Goal: Transaction & Acquisition: Book appointment/travel/reservation

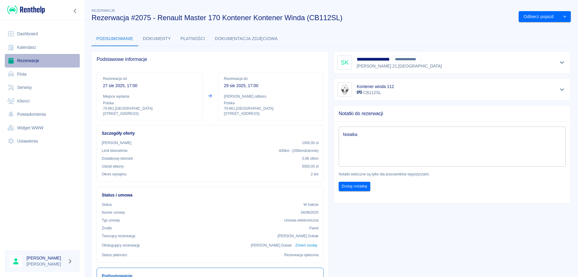
click at [21, 57] on link "Rezerwacje" at bounding box center [42, 61] width 75 height 14
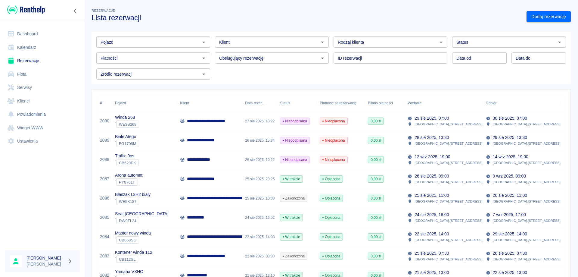
click at [144, 41] on input "Pojazd" at bounding box center [148, 42] width 100 height 8
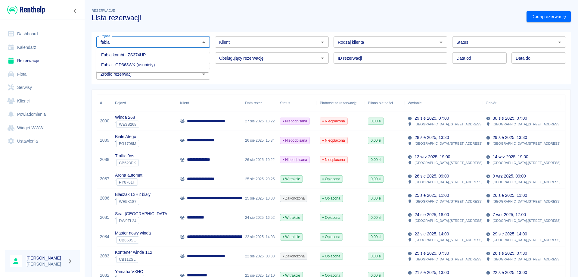
click at [137, 51] on li "Fabia kombi - ZS374UP" at bounding box center [152, 55] width 113 height 10
type input "Fabia kombi - ZS374UP"
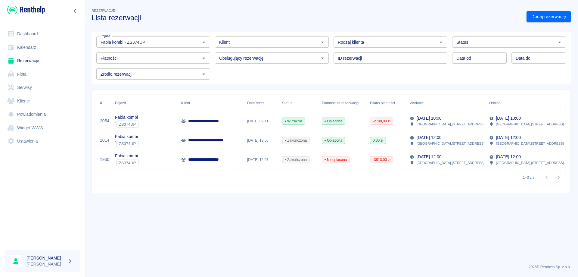
click at [197, 118] on p "**********" at bounding box center [208, 121] width 41 height 6
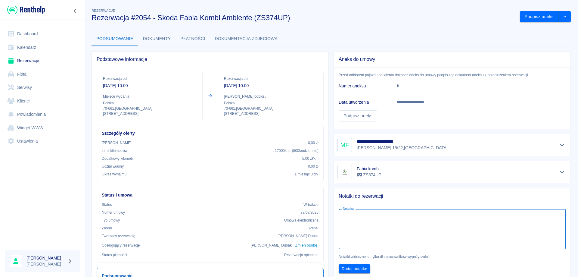
click at [353, 226] on textarea "Notatka" at bounding box center [452, 229] width 218 height 30
type textarea "Allianz 115-128312"
click at [357, 271] on button "Dodaj notatkę" at bounding box center [354, 268] width 32 height 9
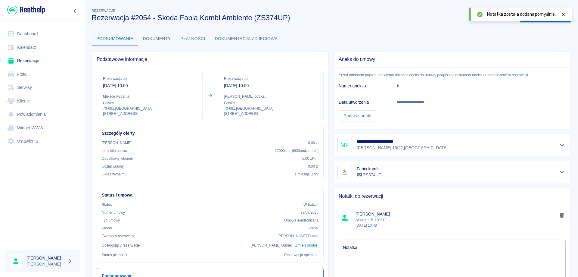
click at [370, 255] on textarea "Notatka" at bounding box center [452, 259] width 218 height 30
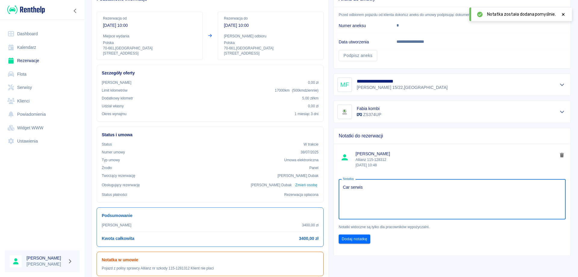
scroll to position [150, 0]
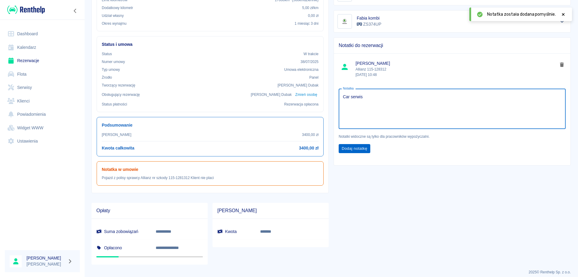
type textarea "Car serwis"
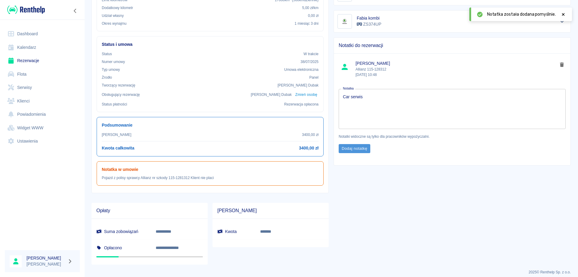
click at [363, 148] on button "Dodaj notatkę" at bounding box center [354, 148] width 32 height 9
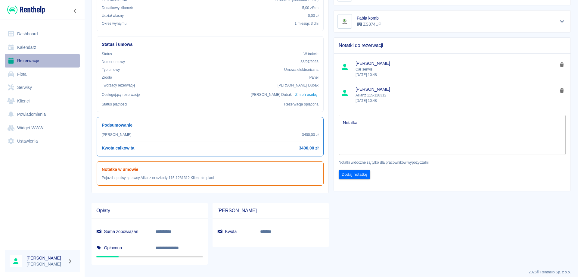
click at [26, 64] on link "Rezerwacje" at bounding box center [42, 61] width 75 height 14
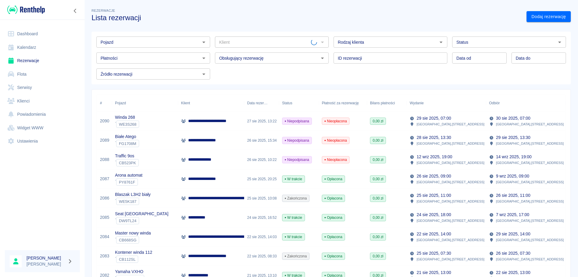
click at [120, 41] on input "Pojazd" at bounding box center [148, 42] width 100 height 8
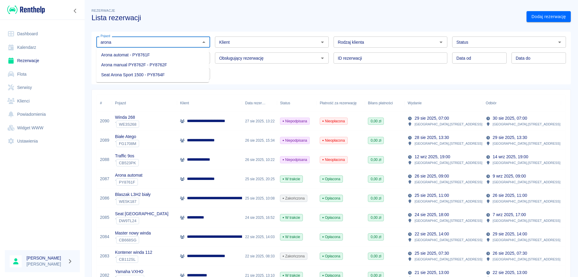
click at [124, 62] on li "Arona manual PY8762F - PY8762F" at bounding box center [152, 65] width 113 height 10
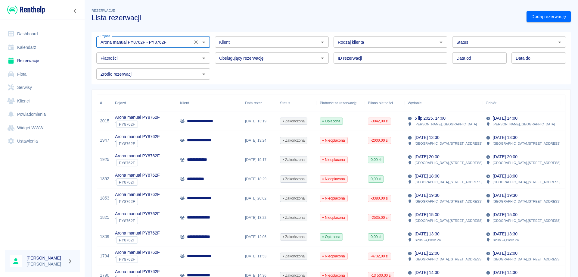
type input "Arona manual PY8762F - PY8762F"
click at [212, 125] on div "**********" at bounding box center [209, 120] width 65 height 19
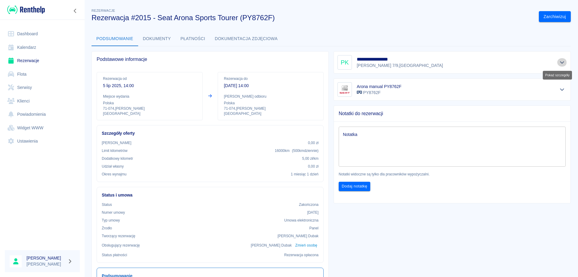
click at [558, 63] on icon "Pokaż szczegóły" at bounding box center [561, 62] width 7 height 5
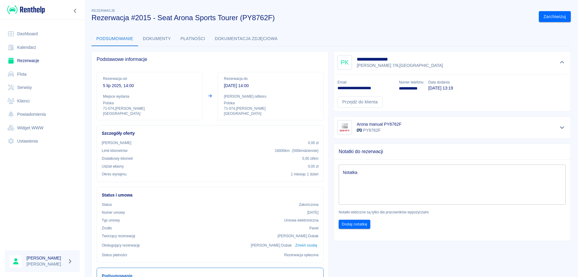
click at [21, 61] on link "Rezerwacje" at bounding box center [42, 61] width 75 height 14
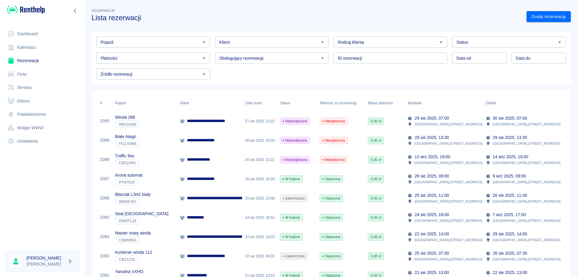
click at [219, 138] on p "**********" at bounding box center [207, 140] width 41 height 6
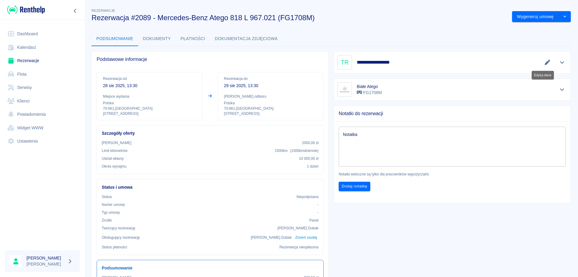
click at [544, 60] on icon "Edytuj dane" at bounding box center [547, 62] width 7 height 5
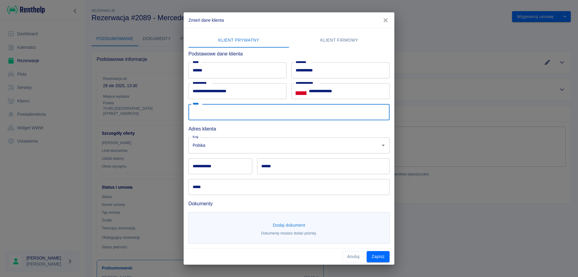
click at [207, 116] on input "*****" at bounding box center [288, 112] width 201 height 16
click at [346, 30] on div "**********" at bounding box center [287, 111] width 206 height 166
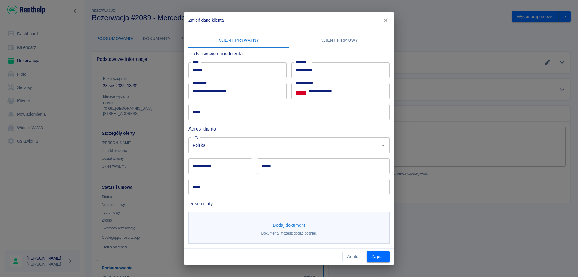
click at [385, 20] on icon "button" at bounding box center [385, 20] width 4 height 4
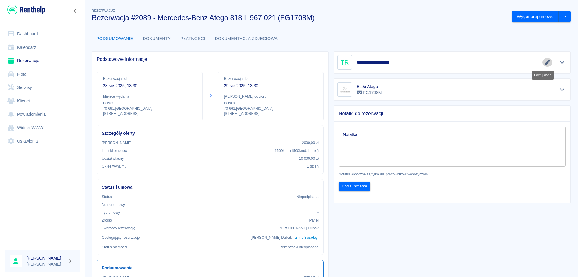
click at [544, 64] on icon "Edytuj dane" at bounding box center [547, 62] width 7 height 5
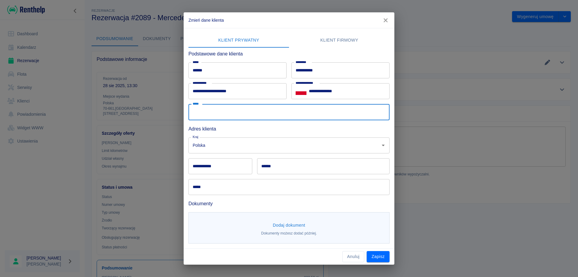
click at [232, 116] on input "*****" at bounding box center [288, 112] width 201 height 16
type input "**********"
click at [196, 166] on input "**********" at bounding box center [220, 166] width 64 height 16
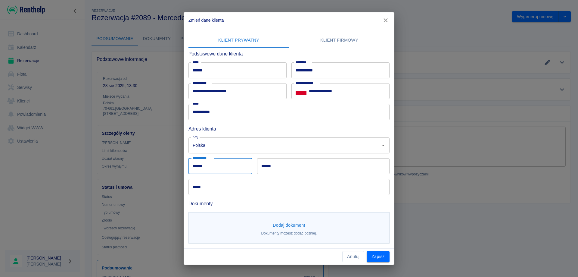
type input "******"
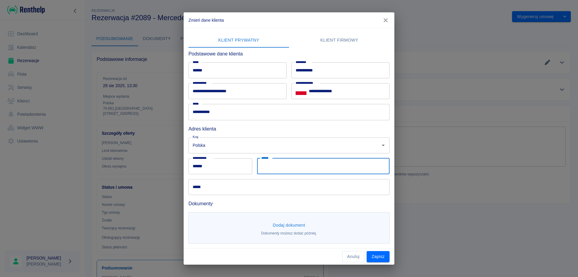
click at [286, 165] on input "******" at bounding box center [323, 166] width 132 height 16
type input "**********"
click at [261, 184] on input "*****" at bounding box center [288, 187] width 201 height 16
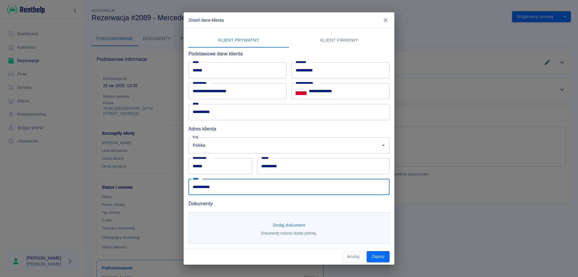
type input "**********"
click at [298, 222] on button "Dodaj dokument" at bounding box center [288, 224] width 37 height 11
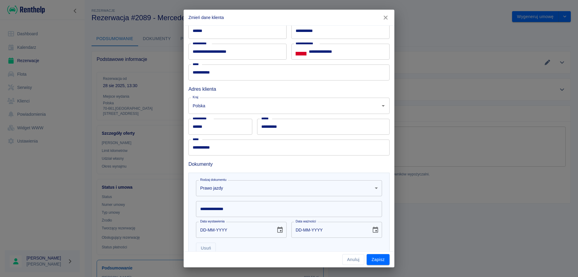
scroll to position [82, 0]
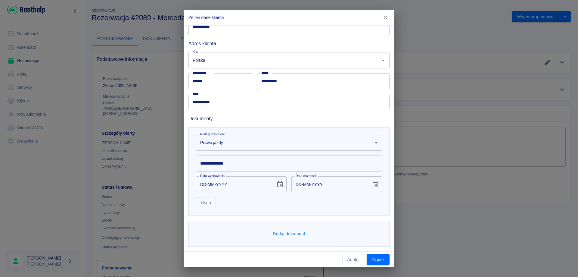
click at [215, 162] on input "**********" at bounding box center [289, 163] width 186 height 16
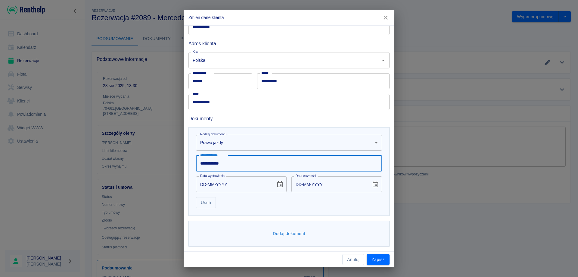
type input "**********"
click at [202, 185] on input "DD-MM-YYYY" at bounding box center [234, 184] width 76 height 16
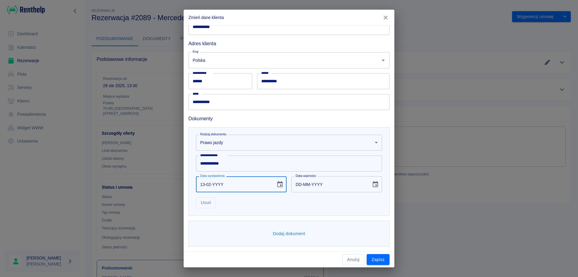
type input "13-02-0002"
type input "13-02-0012"
type input "13-02-0020"
type input "13-02-0030"
type input "13-02-0200"
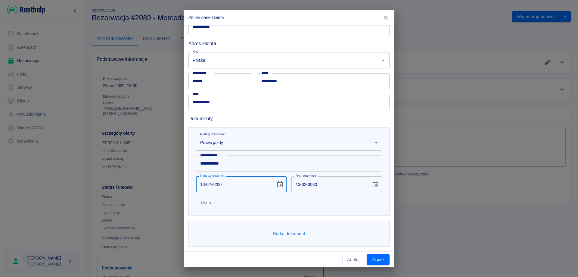
type input "13-02-0210"
type input "[DATE]"
click at [311, 184] on input "[DATE]" at bounding box center [329, 184] width 76 height 16
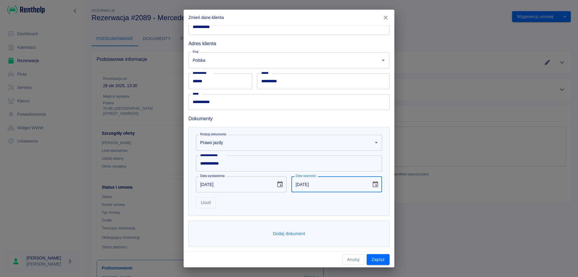
type input "[DATE]"
click at [285, 234] on button "Dodaj dokument" at bounding box center [288, 233] width 37 height 11
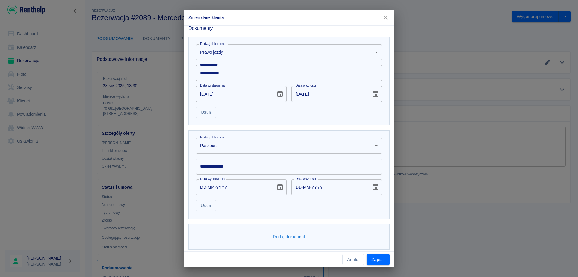
click at [220, 143] on body "Używamy plików Cookies, by zapewnić Ci najlepsze możliwe doświadczenie. Aby dow…" at bounding box center [289, 138] width 578 height 277
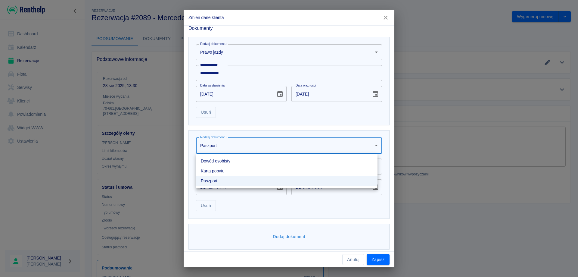
click at [208, 161] on li "Dowód osobisty" at bounding box center [286, 161] width 181 height 10
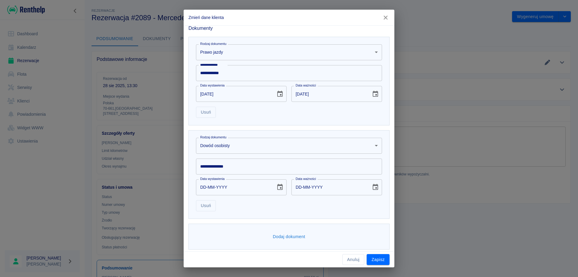
click at [205, 170] on input "**********" at bounding box center [289, 166] width 186 height 16
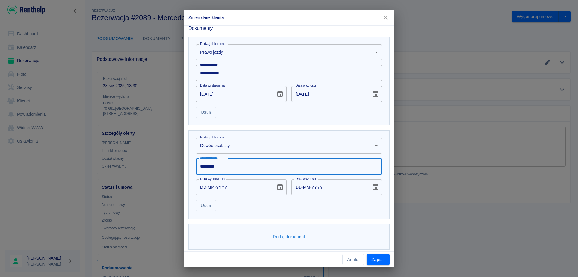
type input "*********"
click at [201, 188] on input "DD-MM-YYYY" at bounding box center [234, 187] width 76 height 16
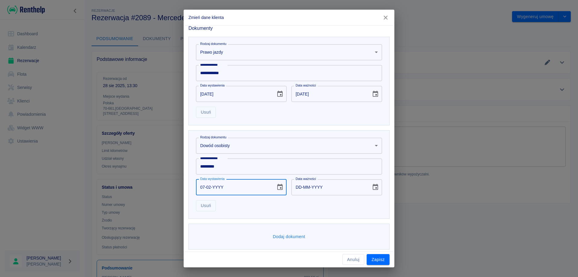
type input "07-02-0002"
type input "07-02-0012"
type input "07-02-0020"
type input "07-02-0030"
type input "[DATE]"
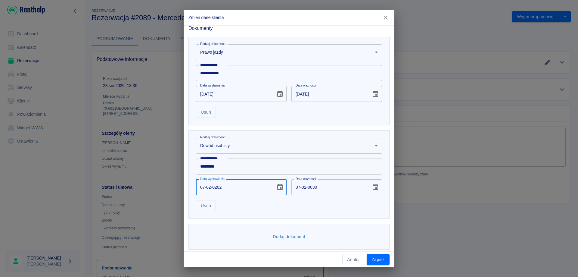
type input "[DATE]"
click at [376, 258] on button "Zapisz" at bounding box center [377, 259] width 23 height 11
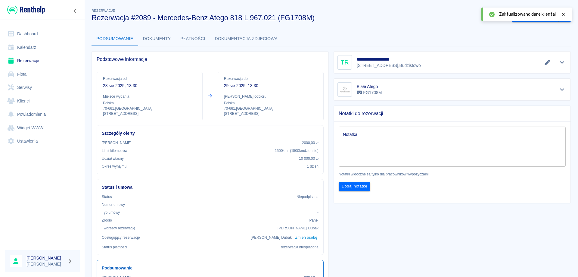
click at [562, 15] on icon at bounding box center [563, 14] width 3 height 3
click at [545, 15] on button "Wygeneruj umowę" at bounding box center [535, 16] width 47 height 11
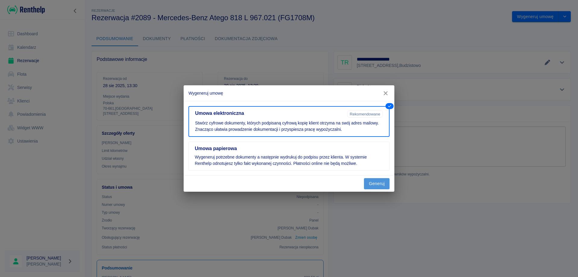
click at [379, 185] on button "Generuj" at bounding box center [377, 183] width 26 height 11
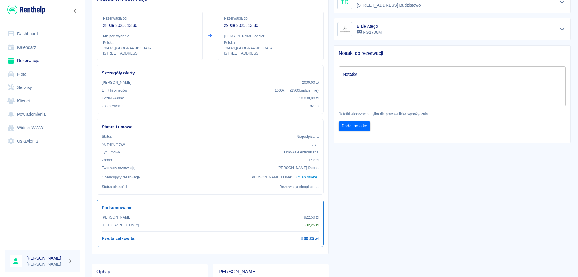
scroll to position [0, 0]
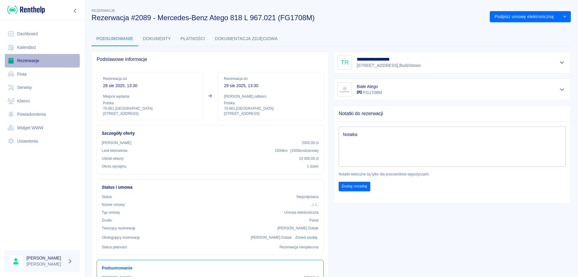
click at [28, 61] on link "Rezerwacje" at bounding box center [42, 61] width 75 height 14
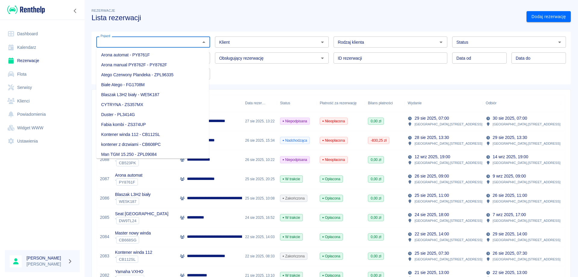
click at [143, 44] on input "Pojazd" at bounding box center [148, 42] width 100 height 8
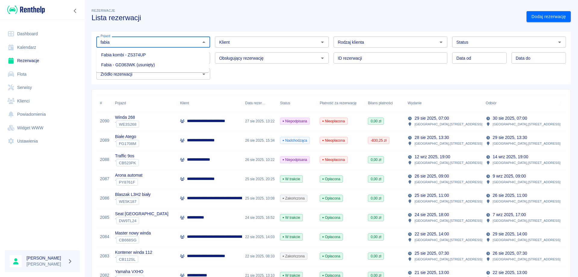
click at [131, 56] on li "Fabia kombi - ZS374UP" at bounding box center [152, 55] width 113 height 10
type input "Fabia kombi - ZS374UP"
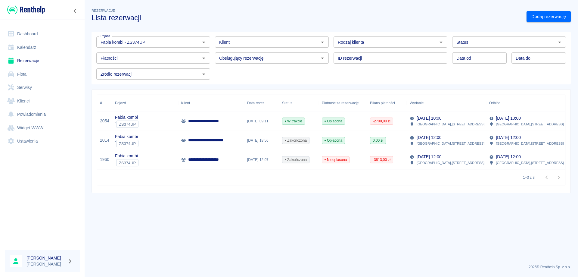
click at [212, 121] on p "**********" at bounding box center [208, 121] width 41 height 6
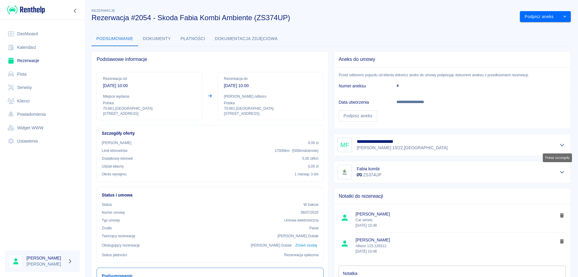
click at [558, 147] on icon "Pokaż szczegóły" at bounding box center [561, 144] width 7 height 5
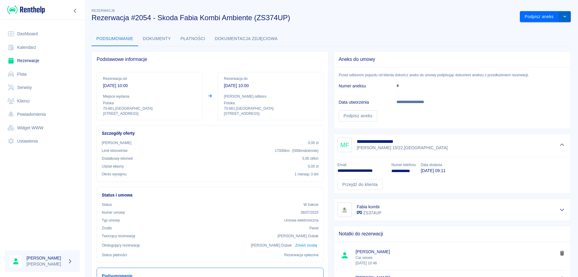
click at [562, 17] on icon "drop-down" at bounding box center [564, 16] width 5 height 4
click at [544, 29] on li "Przedłuż rezerwację" at bounding box center [540, 29] width 47 height 10
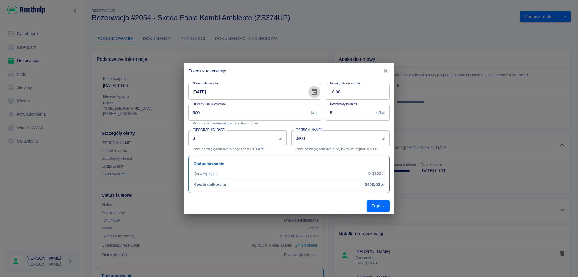
click at [315, 93] on icon "Choose date, selected date is 1 wrz 2025" at bounding box center [313, 91] width 5 height 6
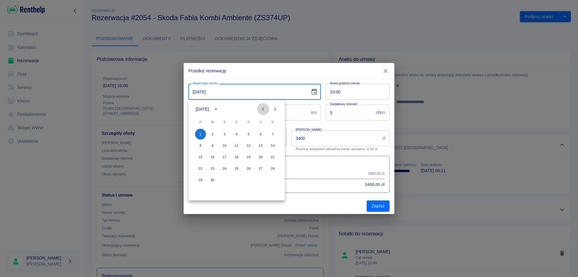
click at [267, 110] on button "Previous month" at bounding box center [263, 109] width 12 height 12
click at [247, 175] on button "29" at bounding box center [248, 179] width 11 height 11
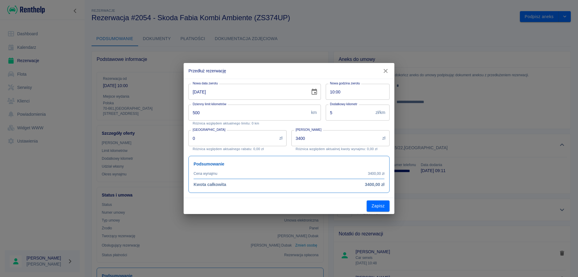
click at [316, 88] on icon "Choose date, selected date is 29 sie 2025" at bounding box center [313, 91] width 5 height 6
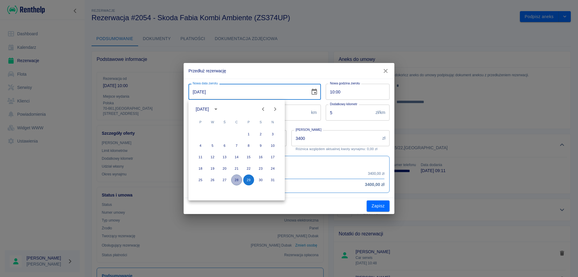
click at [236, 181] on button "28" at bounding box center [236, 179] width 11 height 11
type input "[DATE]"
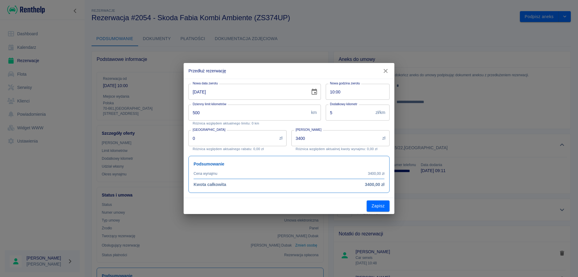
click at [343, 92] on input "10:00" at bounding box center [356, 92] width 60 height 16
type input "13:00"
click at [374, 206] on button "Zapisz" at bounding box center [377, 205] width 23 height 11
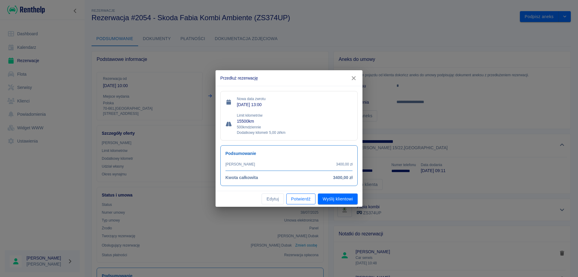
click at [299, 197] on button "Potwierdź" at bounding box center [300, 198] width 29 height 11
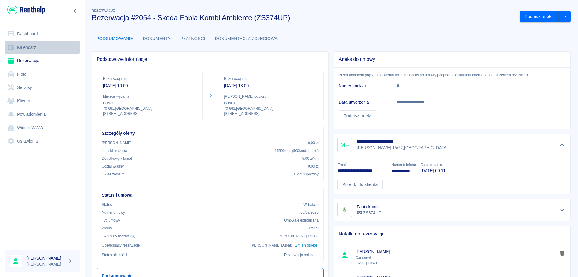
click at [28, 50] on link "Kalendarz" at bounding box center [42, 48] width 75 height 14
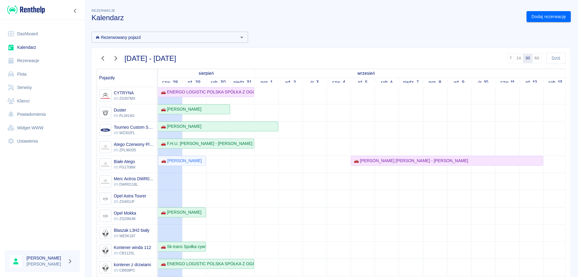
click at [28, 45] on link "Kalendarz" at bounding box center [42, 48] width 75 height 14
click at [28, 31] on link "Dashboard" at bounding box center [42, 34] width 75 height 14
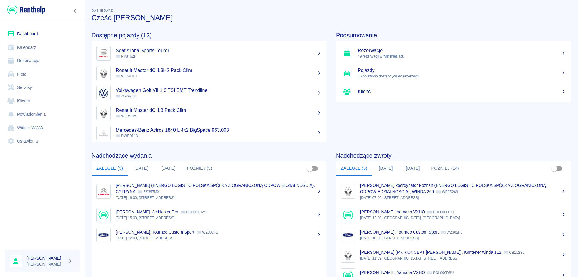
click at [28, 57] on link "Rezerwacje" at bounding box center [42, 61] width 75 height 14
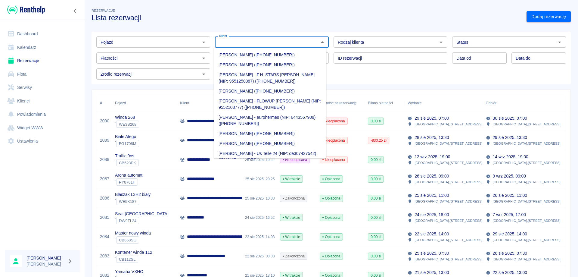
click at [250, 39] on input "Klient" at bounding box center [267, 42] width 100 height 8
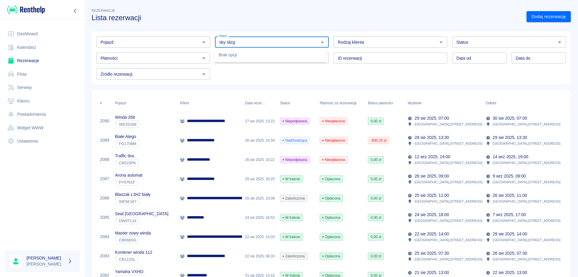
type input "sky slizg"
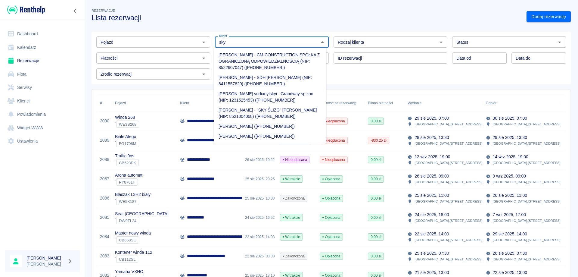
click at [265, 114] on li "[PERSON_NAME] - "SKY-ŚLIZG" [PERSON_NAME] (NIP: 8521004068) ([PHONE_NUMBER])" at bounding box center [270, 113] width 113 height 16
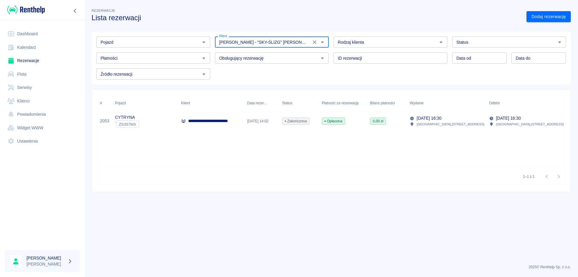
type input "[PERSON_NAME] - "SKY-ŚLIZG" [PERSON_NAME] (NIP: 8521004068) ([PHONE_NUMBER])"
click at [254, 120] on div "[DATE] 14:02" at bounding box center [261, 120] width 35 height 19
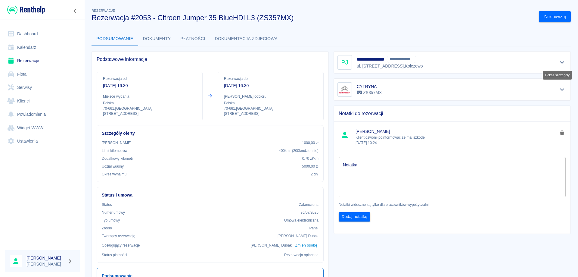
click at [560, 63] on icon "Pokaż szczegóły" at bounding box center [562, 62] width 4 height 2
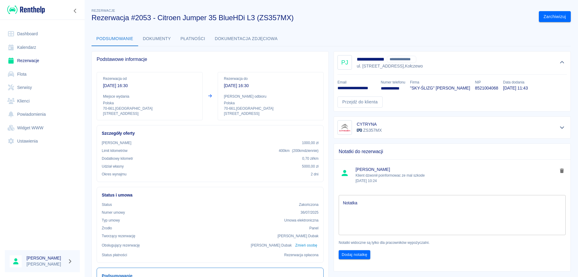
click at [351, 87] on p "**********" at bounding box center [356, 88] width 39 height 6
copy p "**********"
click at [32, 36] on link "Dashboard" at bounding box center [42, 34] width 75 height 14
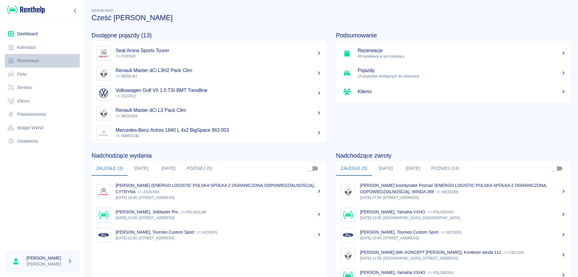
click at [26, 63] on link "Rezerwacje" at bounding box center [42, 61] width 75 height 14
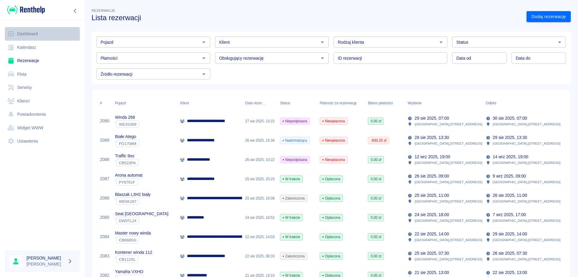
click at [24, 39] on link "Dashboard" at bounding box center [42, 34] width 75 height 14
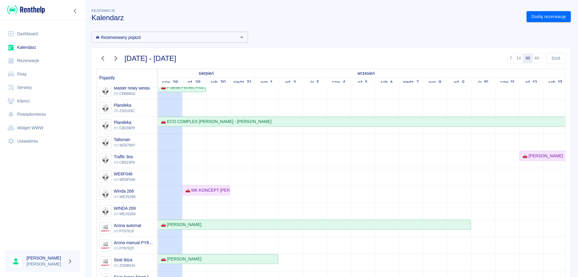
click at [29, 33] on link "Dashboard" at bounding box center [42, 34] width 75 height 14
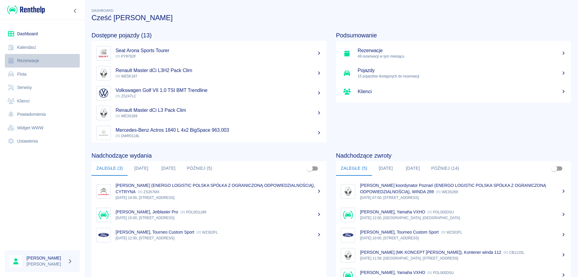
click at [26, 63] on link "Rezerwacje" at bounding box center [42, 61] width 75 height 14
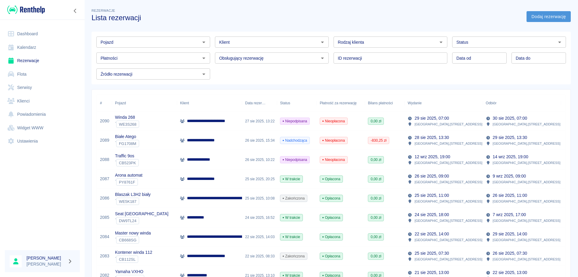
click at [532, 17] on link "Dodaj rezerwację" at bounding box center [548, 16] width 44 height 11
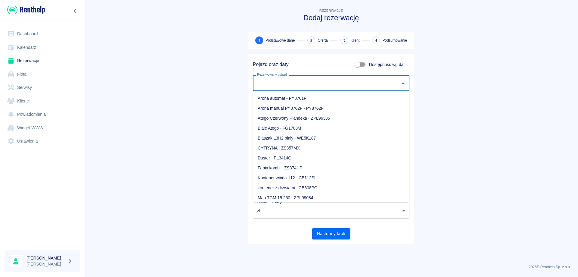
click at [295, 88] on input "Rezerwowany pojazd" at bounding box center [326, 83] width 142 height 11
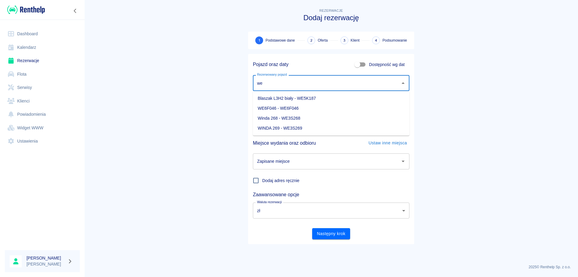
click at [285, 106] on li "WE6F046 - WE6F046" at bounding box center [331, 108] width 156 height 10
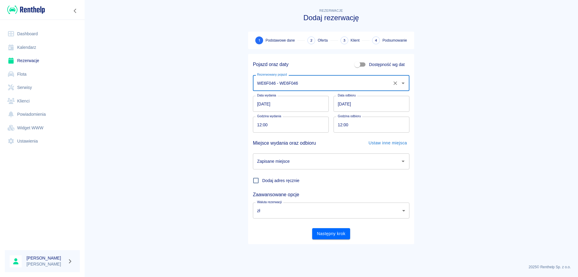
type input "WE6F046 - WE6F046"
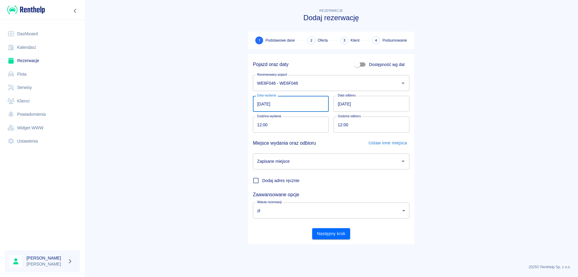
click at [260, 102] on input "[DATE]" at bounding box center [291, 104] width 76 height 16
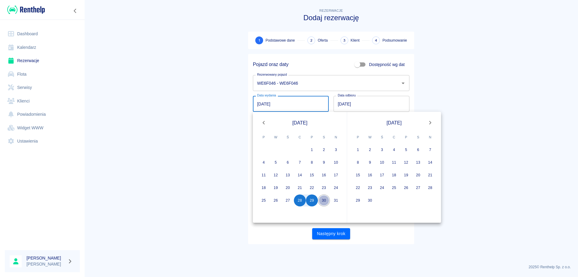
click at [324, 200] on button "30" at bounding box center [324, 200] width 12 height 12
type input "[DATE]"
type input "DD.MM.YYYY"
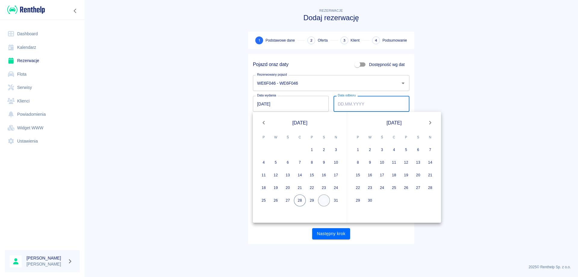
click at [324, 200] on button "30" at bounding box center [324, 200] width 12 height 12
type input "[DATE]"
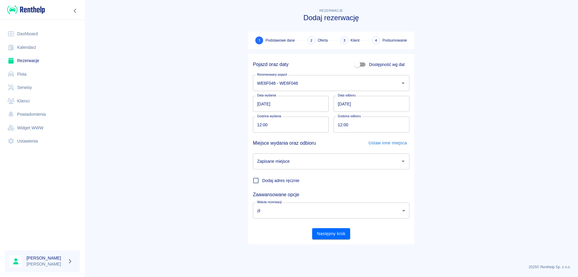
click at [261, 125] on input "12:00" at bounding box center [289, 124] width 72 height 16
type input "08:00"
click at [339, 104] on input "[DATE]" at bounding box center [371, 104] width 76 height 16
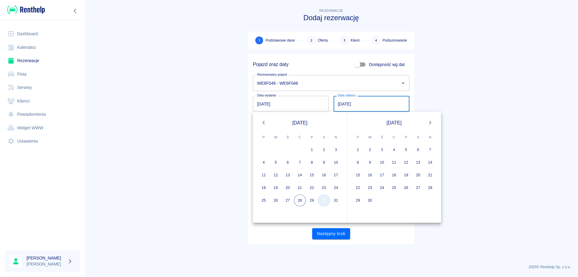
click at [325, 202] on button "30" at bounding box center [324, 200] width 12 height 12
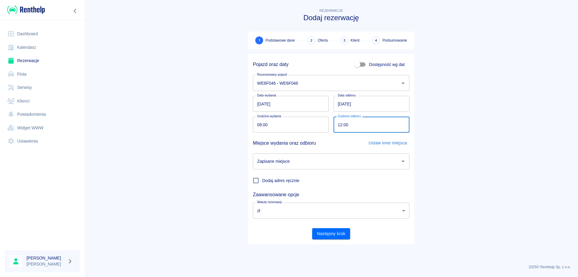
click at [340, 124] on input "12:00" at bounding box center [369, 124] width 72 height 16
type input "18:00"
click at [318, 162] on input "Zapisane miejsce" at bounding box center [326, 161] width 142 height 11
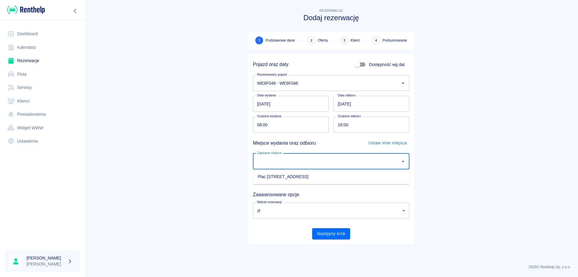
click at [296, 173] on li "Plac [STREET_ADDRESS]" at bounding box center [331, 176] width 156 height 10
type input "Plac [STREET_ADDRESS]"
click at [334, 234] on button "Następny krok" at bounding box center [331, 233] width 38 height 11
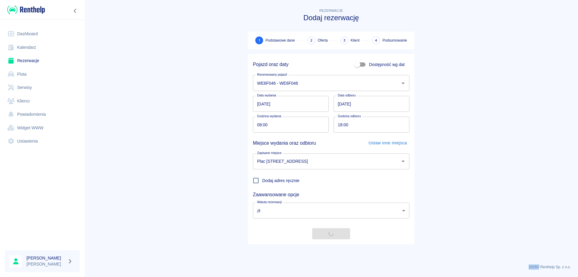
click at [334, 234] on div "Następny krok" at bounding box center [328, 231] width 161 height 16
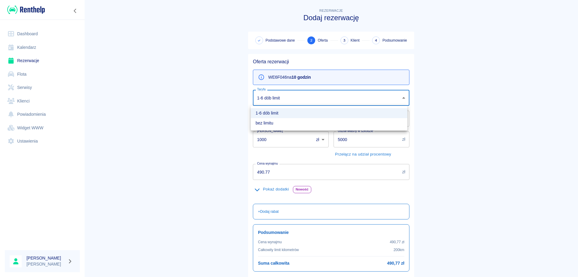
click at [295, 97] on body "Używamy plików Cookies, by zapewnić Ci najlepsze możliwe doświadczenie. Aby dow…" at bounding box center [289, 138] width 578 height 277
click at [266, 120] on li "bez limitu" at bounding box center [329, 123] width 156 height 10
type input "eb7b284f-8308-4e2a-ba31-20d436e07bf1"
type input "999"
type input "0"
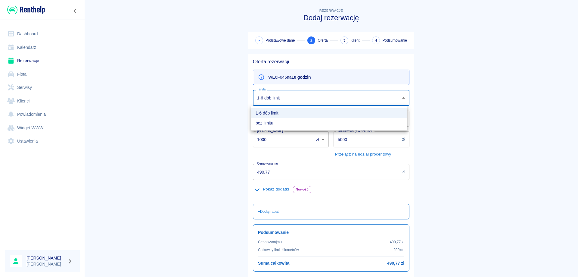
type input "613.77"
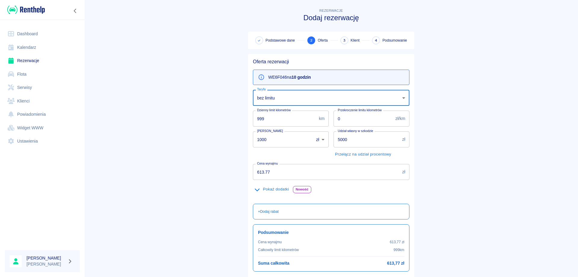
scroll to position [47, 0]
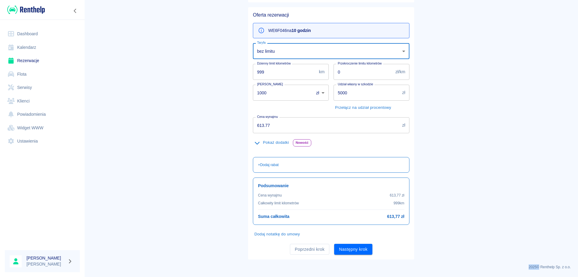
click at [272, 53] on body "Używamy plików Cookies, by zapewnić Ci najlepsze możliwe doświadczenie. Aby dow…" at bounding box center [289, 138] width 578 height 277
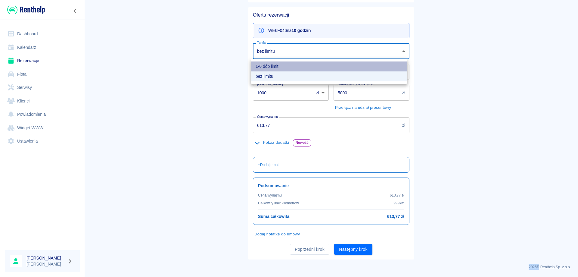
drag, startPoint x: 270, startPoint y: 64, endPoint x: 271, endPoint y: 75, distance: 11.4
click at [270, 63] on li "1-6 dób limit" at bounding box center [329, 66] width 156 height 10
type input "423b6c35-3e63-4a27-9bf5-6958f24b0fbb"
type input "200"
type input "0.7"
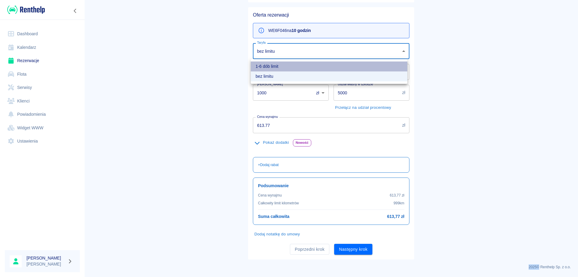
type input "490.77"
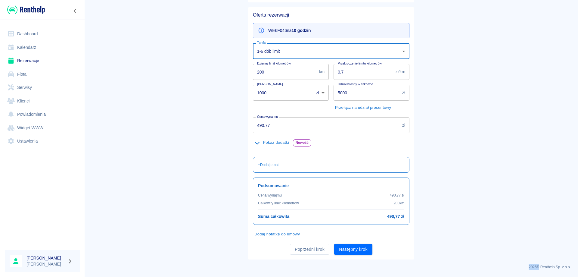
scroll to position [39, 0]
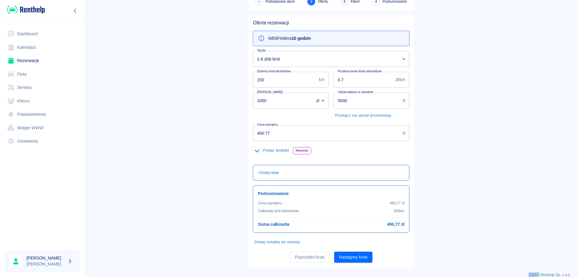
click at [271, 173] on p "+ Dodaj rabat" at bounding box center [268, 172] width 21 height 5
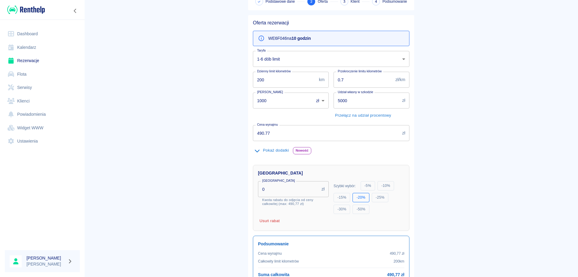
click at [360, 196] on button "- 20 %" at bounding box center [360, 197] width 17 height 9
type input "98.154"
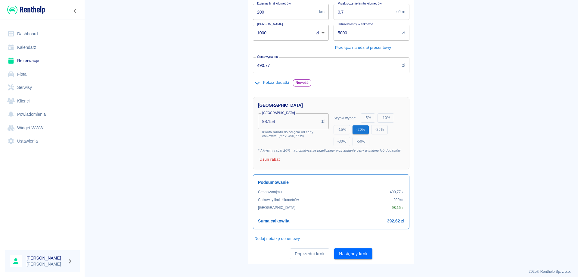
scroll to position [111, 0]
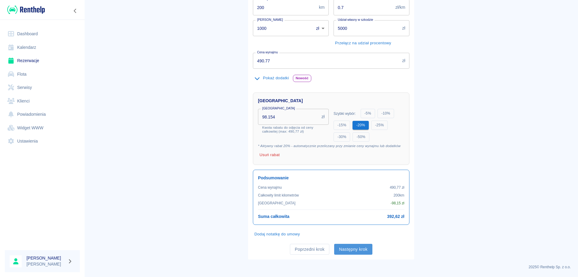
click at [350, 248] on button "Następny krok" at bounding box center [353, 248] width 38 height 11
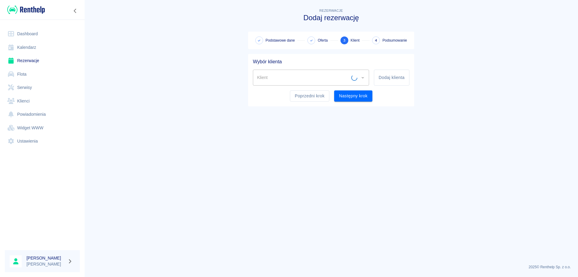
scroll to position [0, 0]
click at [314, 78] on input "Klient" at bounding box center [306, 77] width 102 height 11
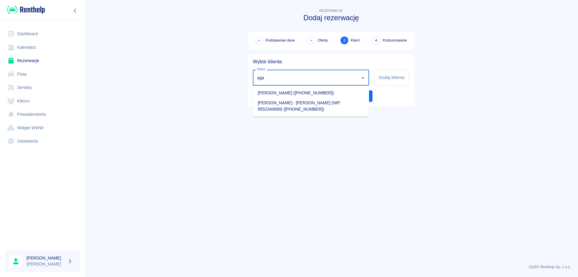
click at [304, 100] on li "[PERSON_NAME] - [PERSON_NAME] (NIP: 9552340690) ([PHONE_NUMBER])" at bounding box center [311, 106] width 116 height 16
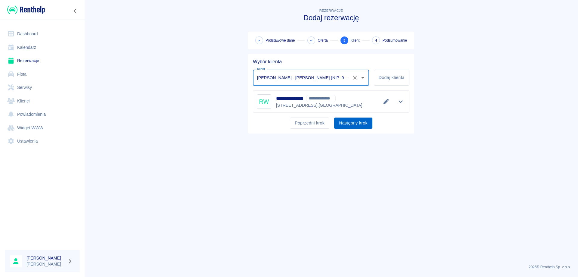
type input "[PERSON_NAME] - [PERSON_NAME] (NIP: 9552340690) ([PHONE_NUMBER])"
click at [356, 120] on button "Następny krok" at bounding box center [353, 122] width 38 height 11
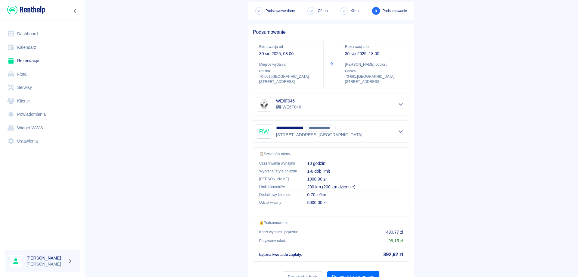
scroll to position [57, 0]
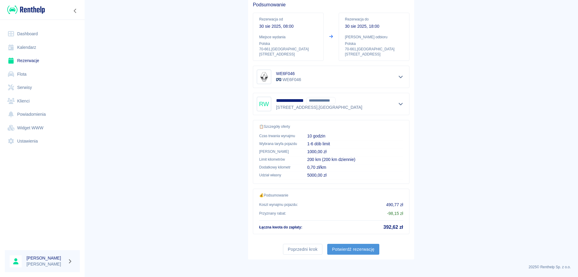
click at [343, 246] on button "Potwierdź rezerwację" at bounding box center [353, 248] width 52 height 11
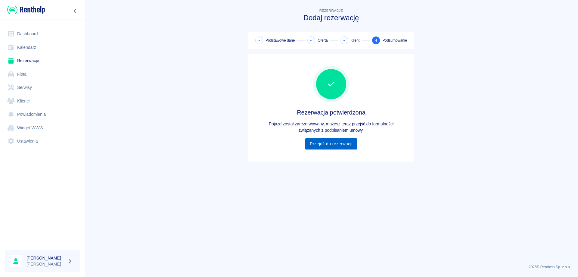
click at [322, 144] on link "Przejdź do rezerwacji" at bounding box center [331, 143] width 52 height 11
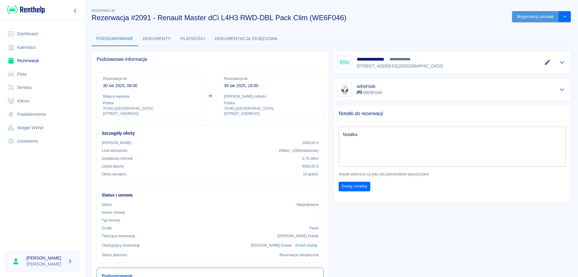
click at [523, 15] on button "Wygeneruj umowę" at bounding box center [535, 16] width 47 height 11
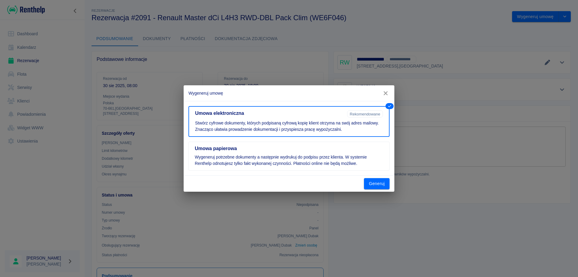
click at [385, 93] on icon "button" at bounding box center [385, 93] width 4 height 4
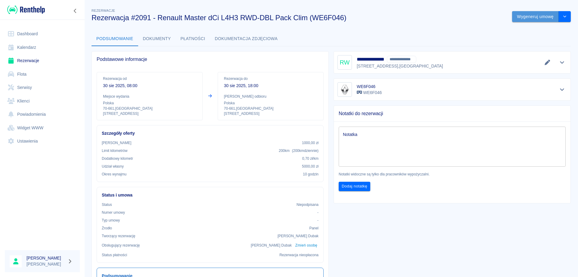
click at [536, 18] on button "Wygeneruj umowę" at bounding box center [535, 16] width 47 height 11
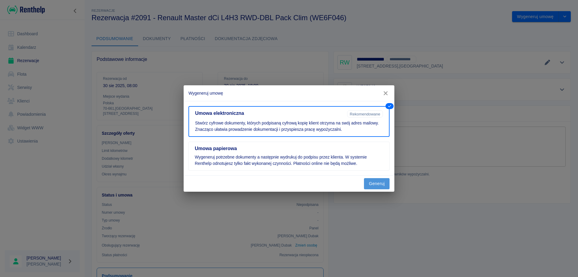
click at [367, 187] on button "Generuj" at bounding box center [377, 183] width 26 height 11
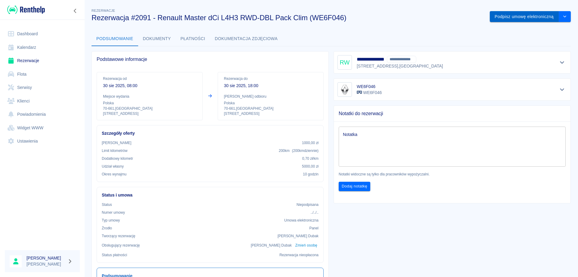
click at [497, 16] on button "Podpisz umowę elektroniczną" at bounding box center [524, 16] width 69 height 11
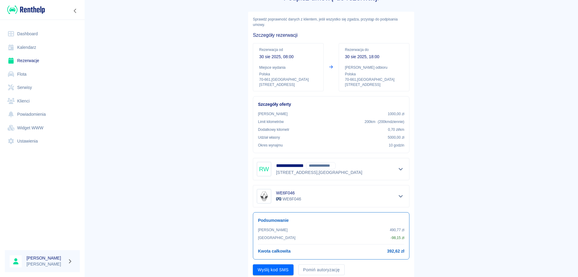
scroll to position [40, 0]
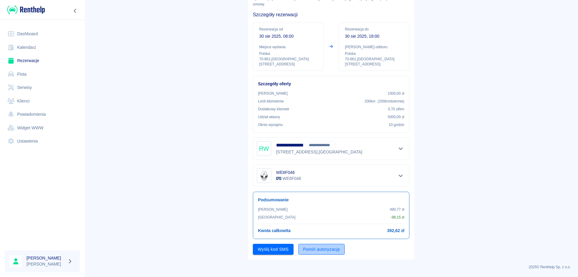
click at [305, 249] on button "Pomiń autoryzację" at bounding box center [321, 248] width 46 height 11
click at [264, 250] on button "Podpisz umowę" at bounding box center [273, 248] width 41 height 11
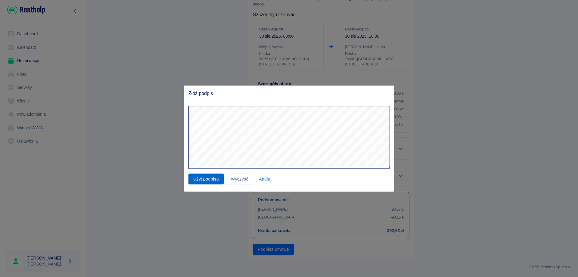
click at [209, 177] on button "Użyj podpisu" at bounding box center [205, 178] width 35 height 11
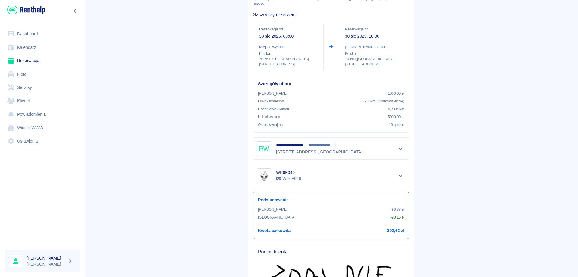
scroll to position [110, 0]
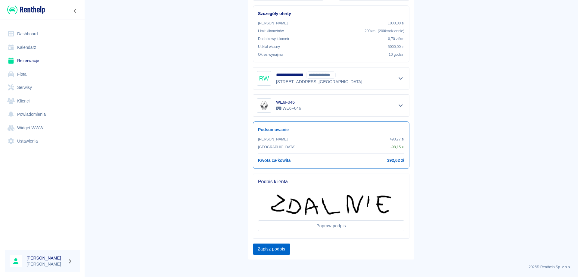
click at [262, 250] on button "Zapisz podpis" at bounding box center [271, 248] width 37 height 11
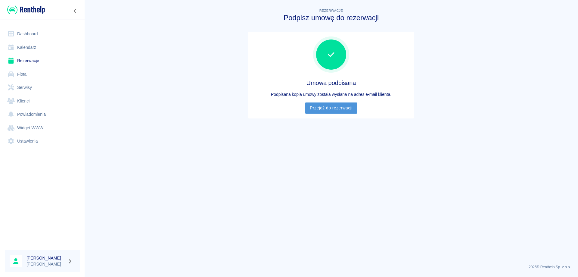
click at [326, 110] on link "Przejdź do rezerwacji" at bounding box center [331, 107] width 52 height 11
